Goal: Task Accomplishment & Management: Manage account settings

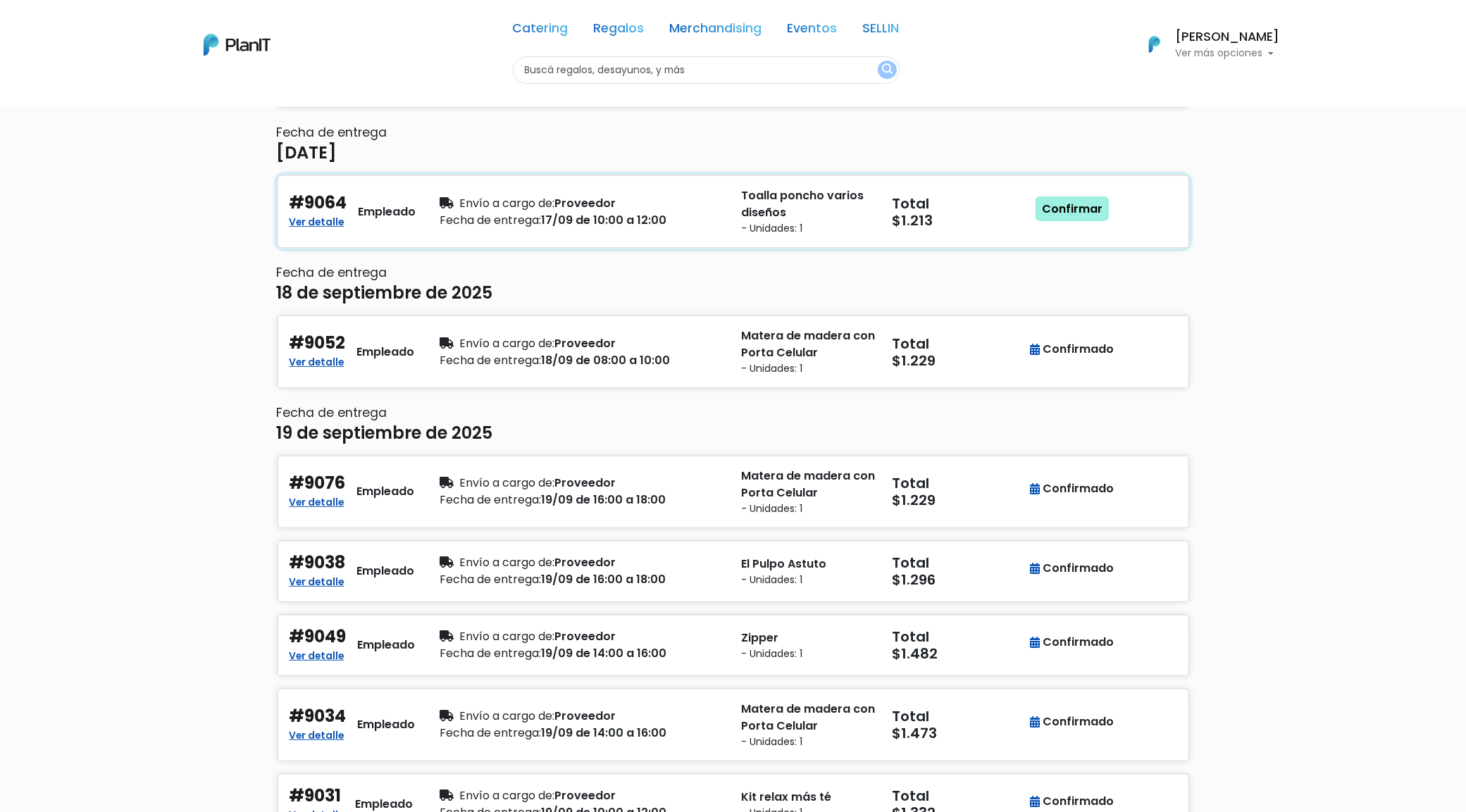
click at [1079, 208] on link "Confirmar" at bounding box center [1072, 209] width 73 height 25
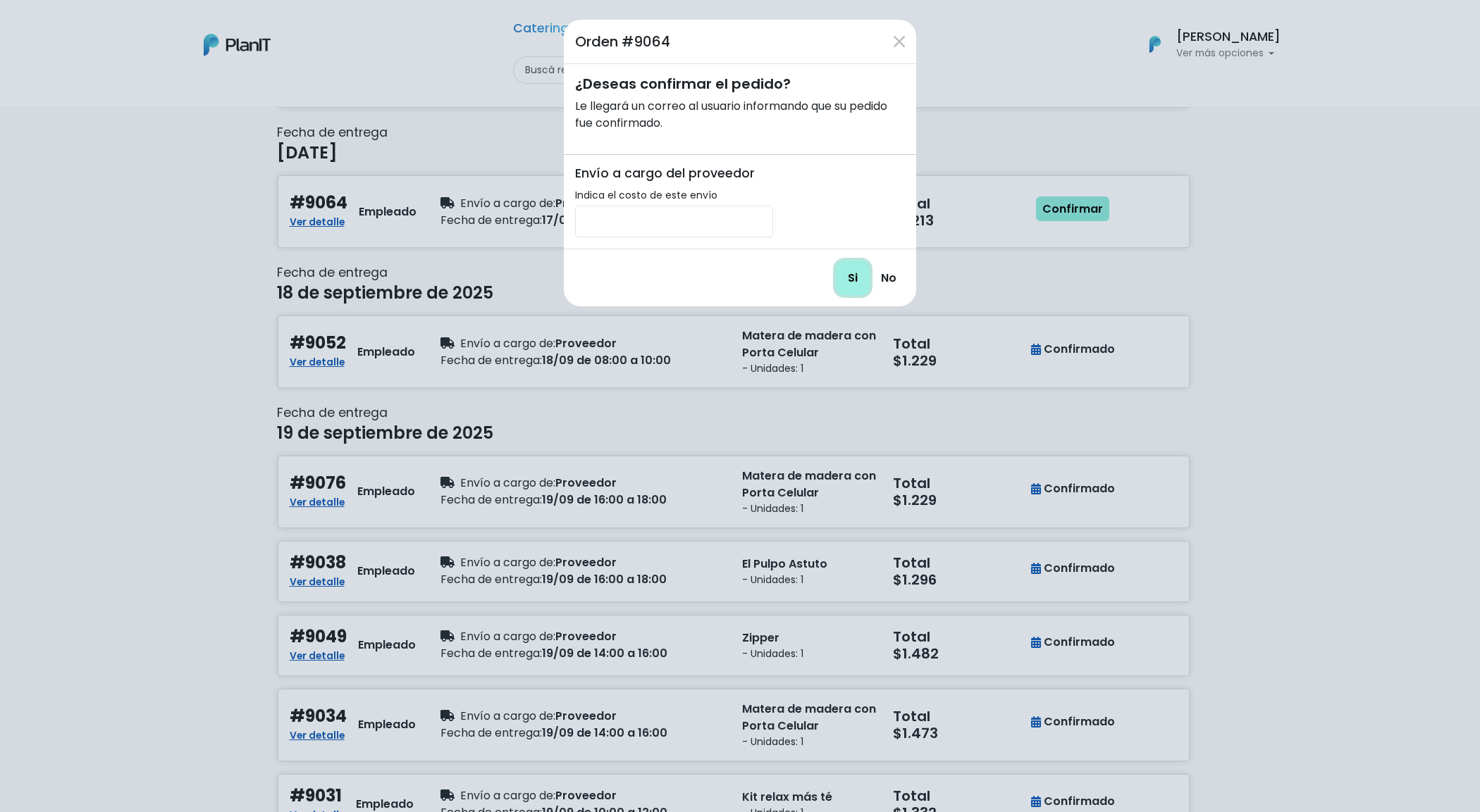
click at [846, 280] on input "Si" at bounding box center [853, 277] width 34 height 35
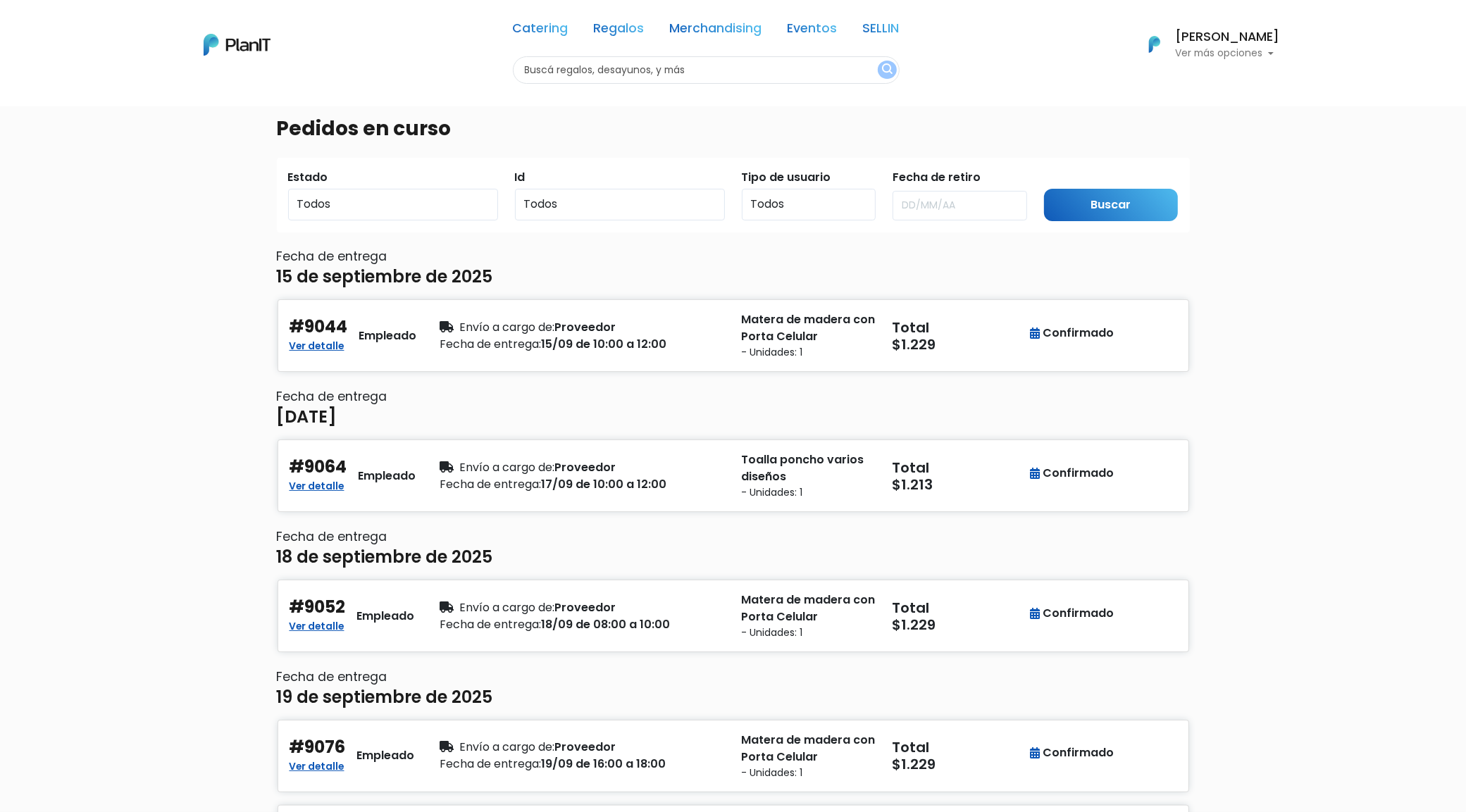
click at [1332, 300] on div "Pedidos en curso Estado Todos Pendiente Confirmado Pago Id Todos 9044 9064 9052…" at bounding box center [733, 710] width 1466 height 1210
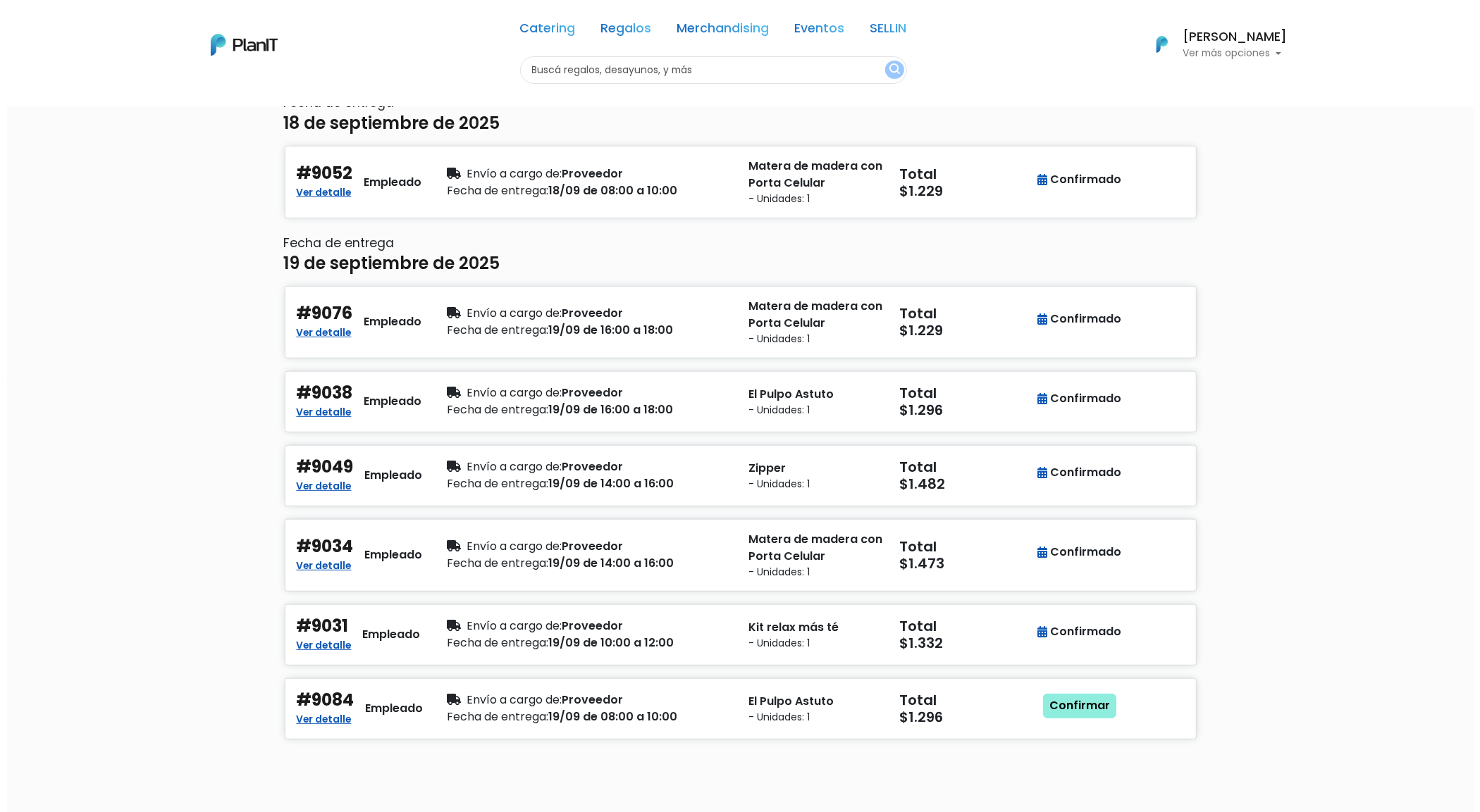
scroll to position [440, 0]
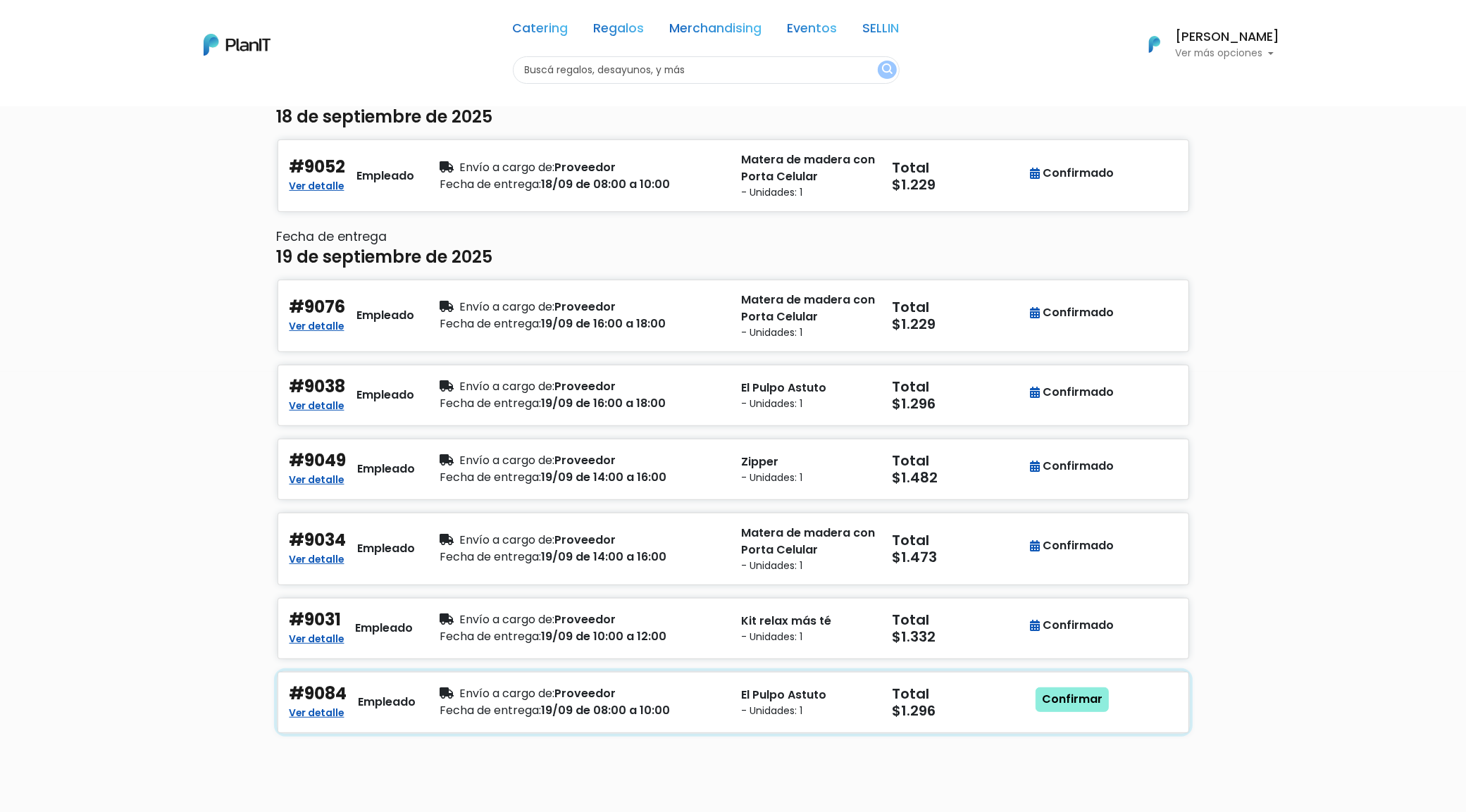
click at [823, 703] on p "El Pulpo Astuto" at bounding box center [809, 695] width 134 height 17
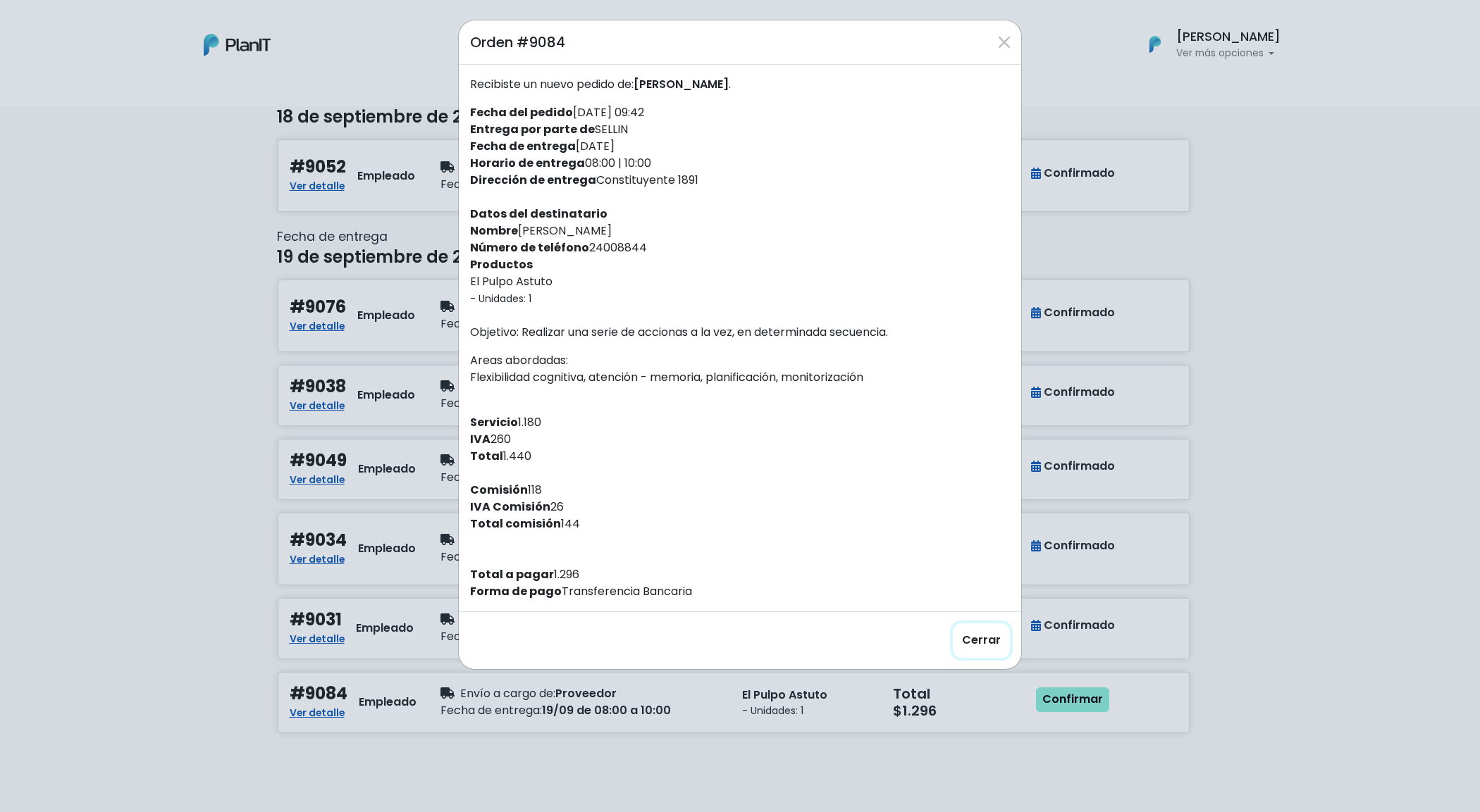
click at [974, 639] on button "Cerrar" at bounding box center [981, 640] width 57 height 35
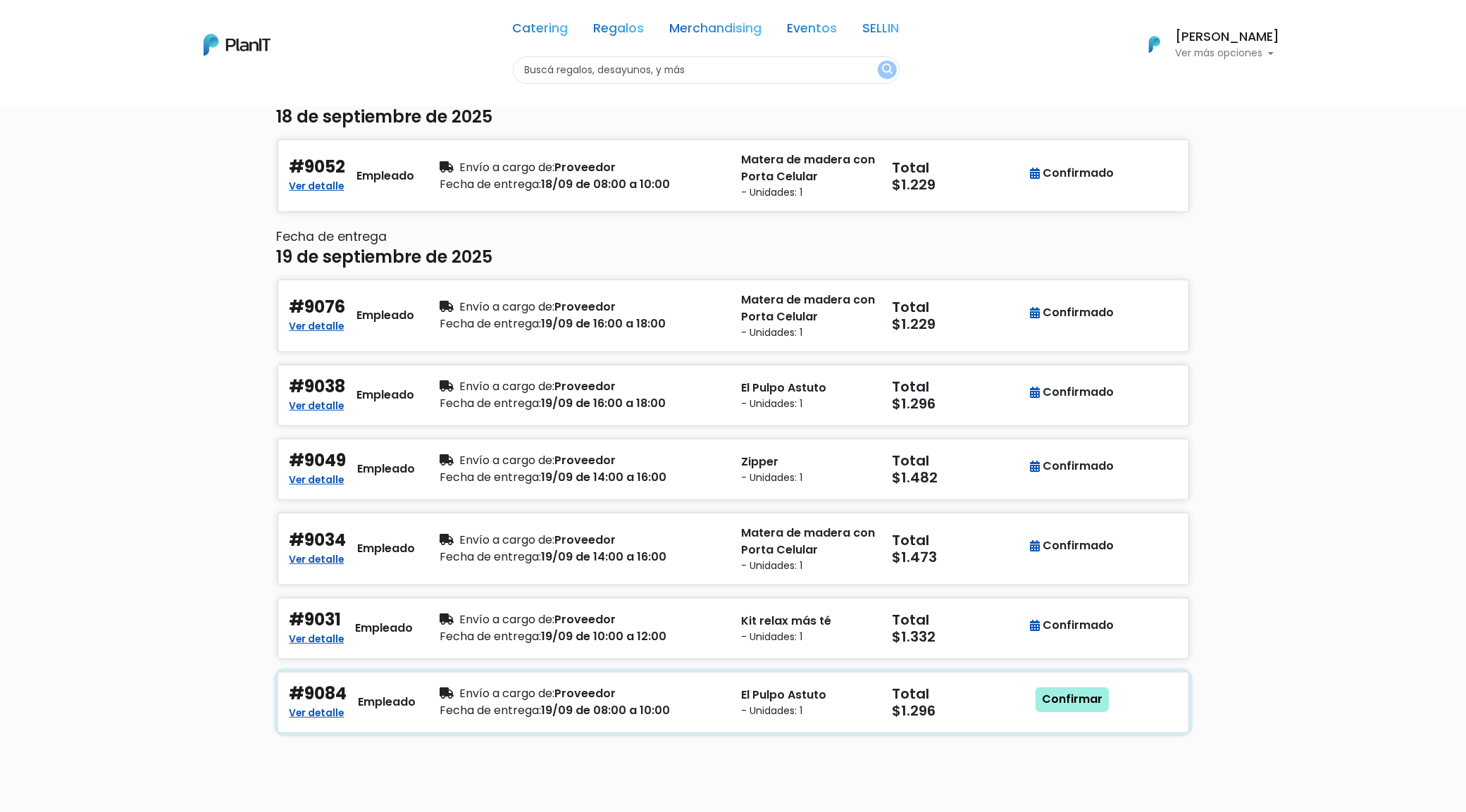
click at [1090, 710] on link "Confirmar" at bounding box center [1072, 700] width 73 height 25
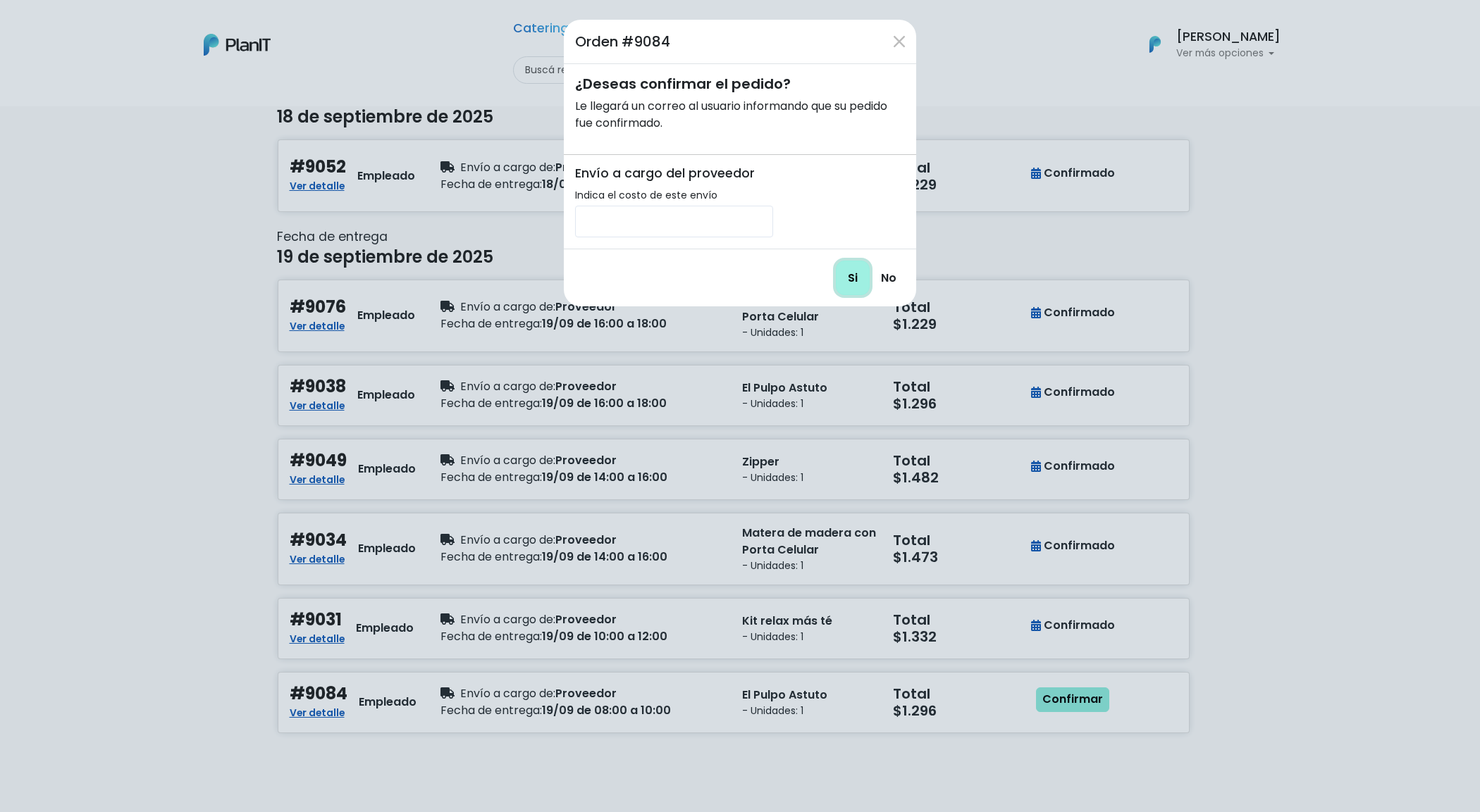
click at [844, 280] on input "Si" at bounding box center [853, 277] width 34 height 35
